Goal: Find contact information: Find contact information

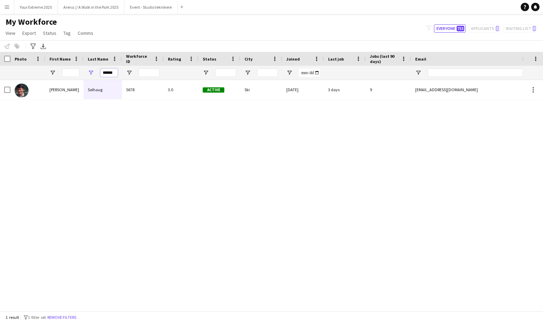
click at [110, 71] on input "******" at bounding box center [108, 73] width 17 height 8
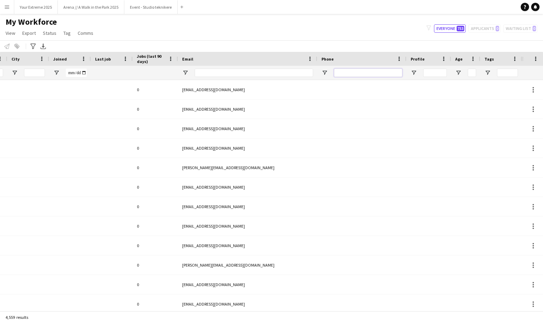
click at [378, 69] on input "Phone Filter Input" at bounding box center [368, 73] width 68 height 8
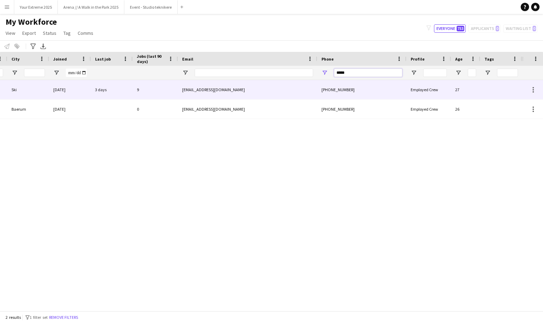
type input "*****"
click at [271, 93] on div "[EMAIL_ADDRESS][DOMAIN_NAME]" at bounding box center [247, 89] width 139 height 19
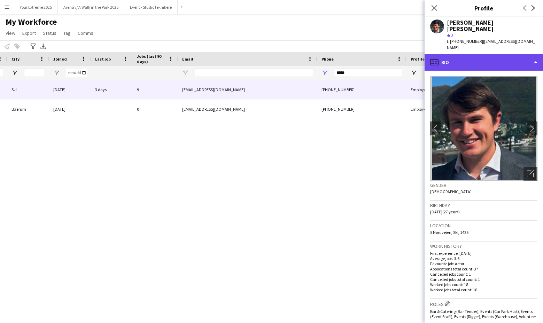
click at [509, 54] on div "profile Bio" at bounding box center [483, 62] width 118 height 17
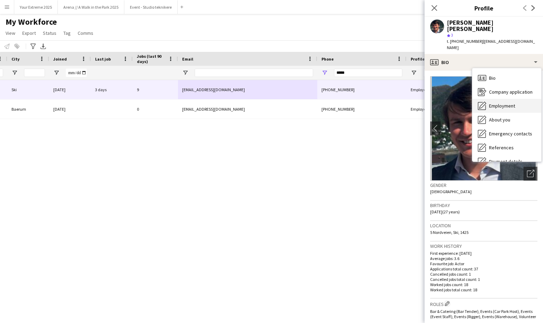
click at [500, 103] on span "Employment" at bounding box center [502, 106] width 26 height 6
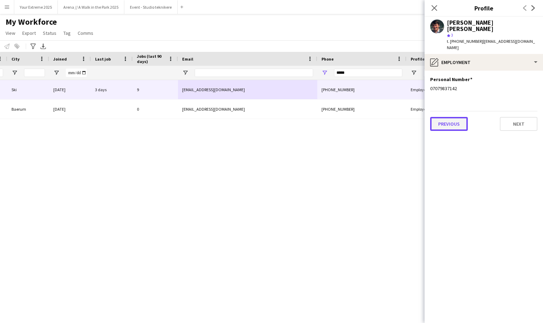
click at [451, 117] on button "Previous" at bounding box center [449, 124] width 38 height 14
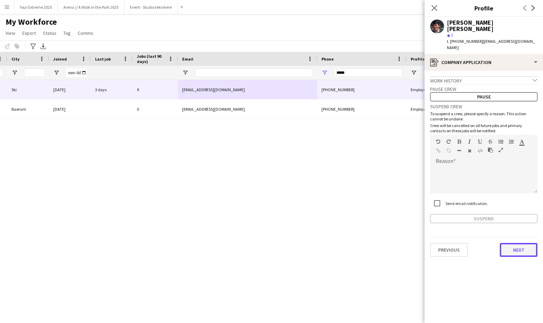
click at [515, 243] on button "Next" at bounding box center [518, 250] width 38 height 14
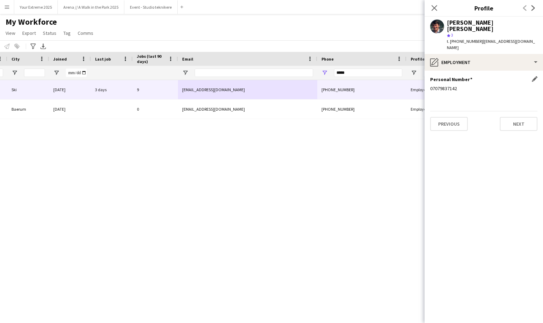
click at [443, 85] on div "07079837142" at bounding box center [483, 88] width 107 height 6
copy div "07079837142"
click at [434, 7] on icon "Close pop-in" at bounding box center [434, 8] width 7 height 7
